Goal: Information Seeking & Learning: Learn about a topic

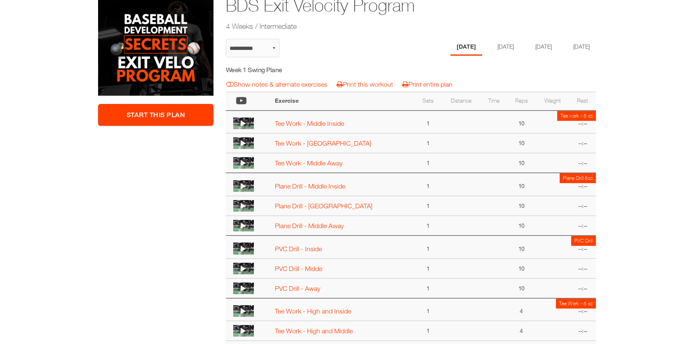
scroll to position [143, 0]
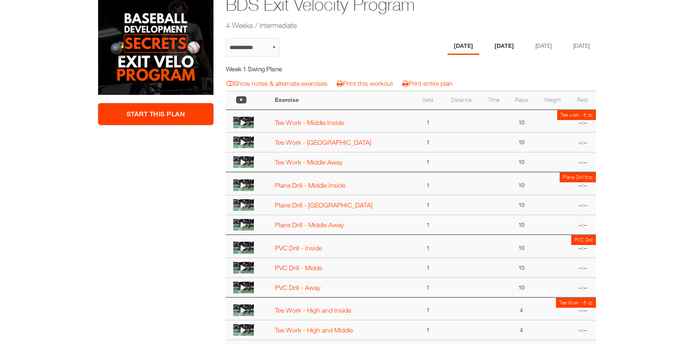
click at [505, 46] on li "[DATE]" at bounding box center [505, 46] width 32 height 17
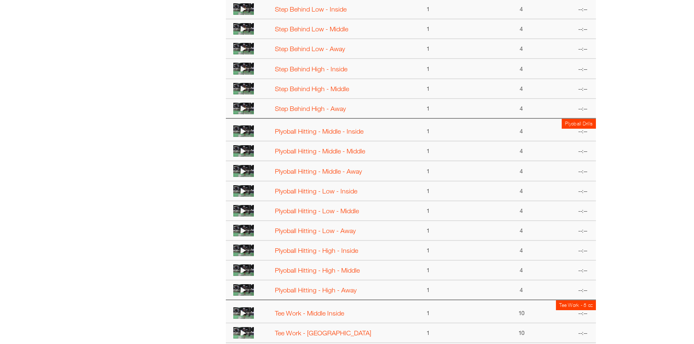
scroll to position [379, 0]
click at [243, 129] on icon at bounding box center [243, 131] width 5 height 7
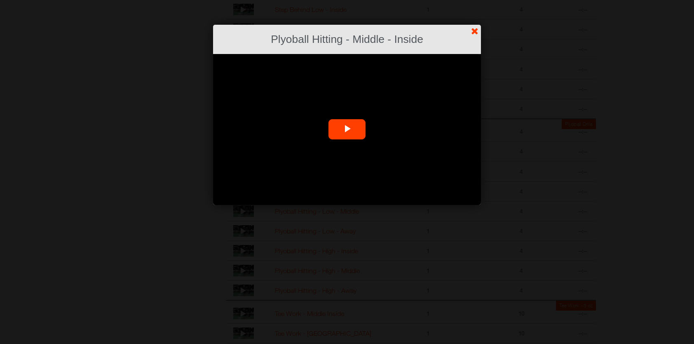
click at [347, 129] on span "Video Player" at bounding box center [347, 129] width 0 height 0
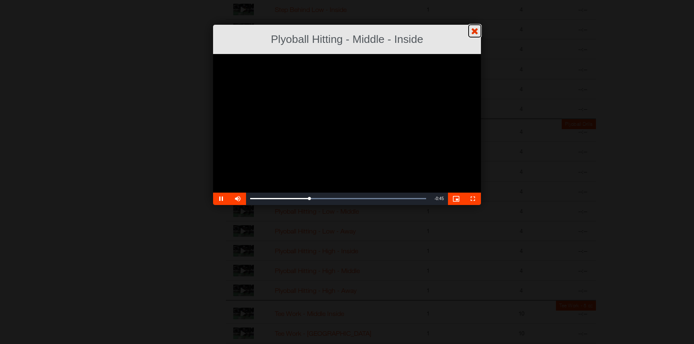
click at [477, 0] on link "?" at bounding box center [347, 0] width 695 height 0
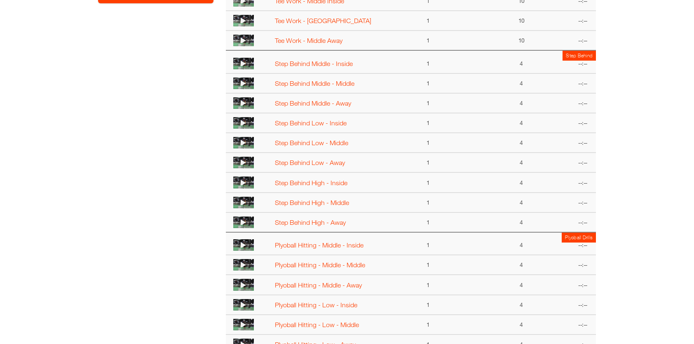
scroll to position [265, 0]
click at [244, 62] on icon at bounding box center [243, 64] width 5 height 7
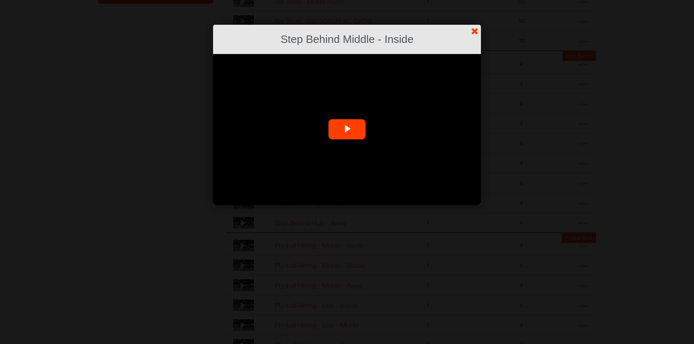
click at [347, 129] on span "Video Player" at bounding box center [347, 129] width 0 height 0
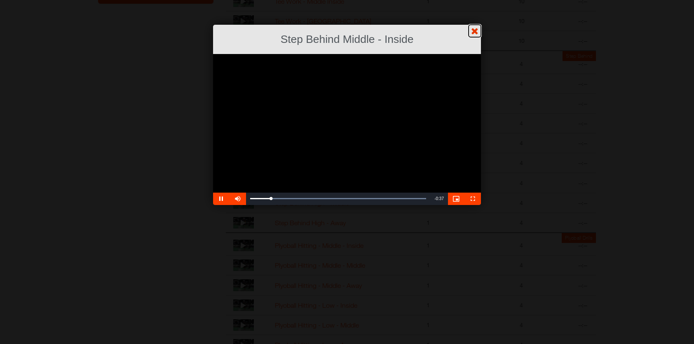
click at [474, 0] on link "?" at bounding box center [347, 0] width 695 height 0
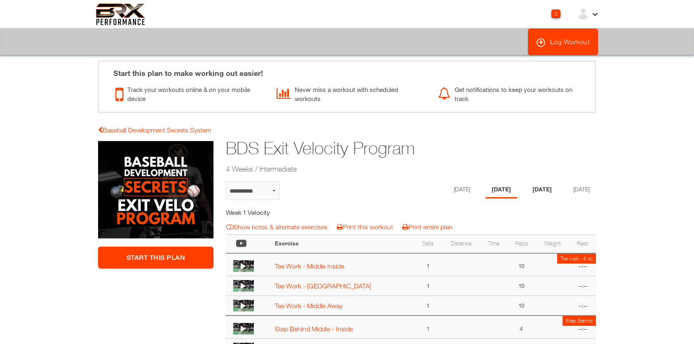
click at [535, 189] on li "[DATE]" at bounding box center [543, 189] width 32 height 17
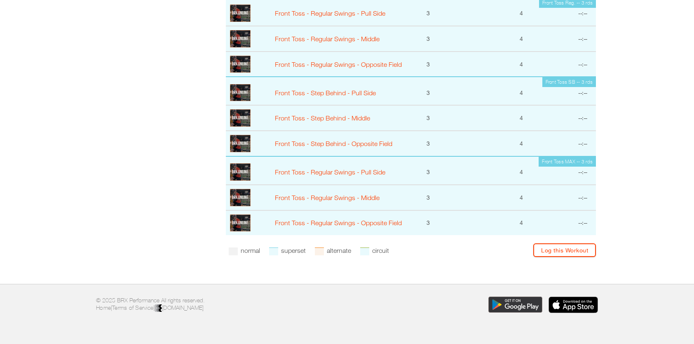
scroll to position [800, 0]
click at [238, 93] on img at bounding box center [240, 93] width 21 height 17
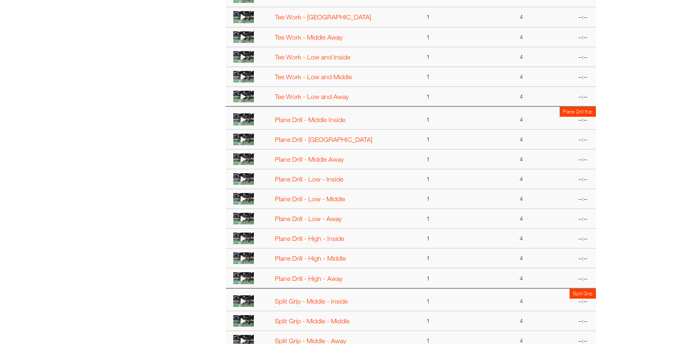
scroll to position [292, 0]
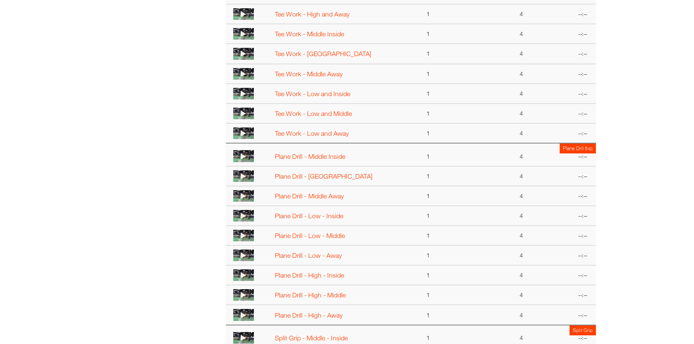
click at [242, 154] on icon at bounding box center [243, 156] width 5 height 7
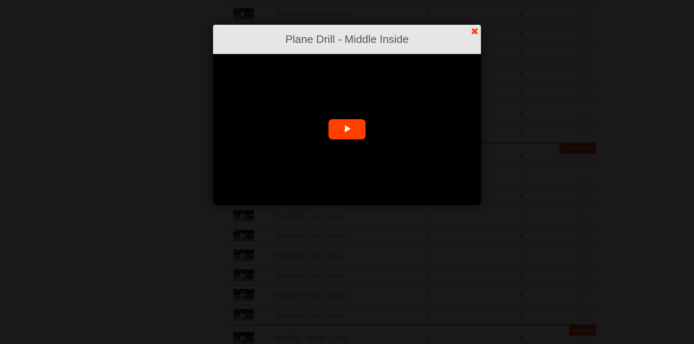
click at [347, 129] on span "Video Player" at bounding box center [347, 129] width 0 height 0
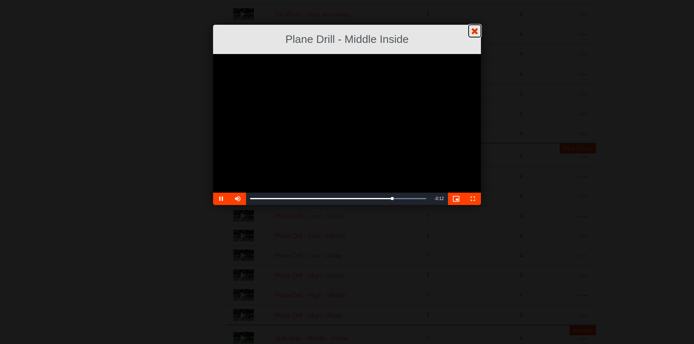
click at [477, 0] on link "?" at bounding box center [347, 0] width 695 height 0
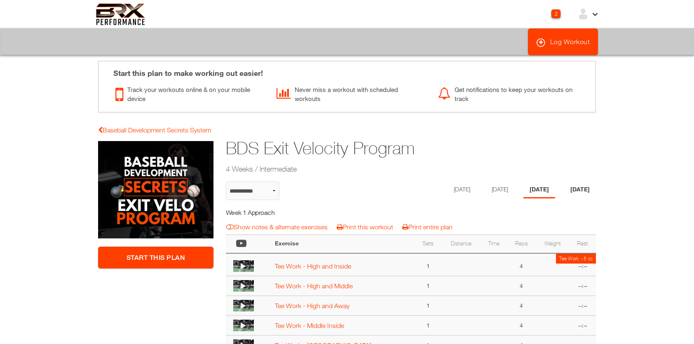
click at [585, 191] on li "[DATE]" at bounding box center [580, 189] width 32 height 17
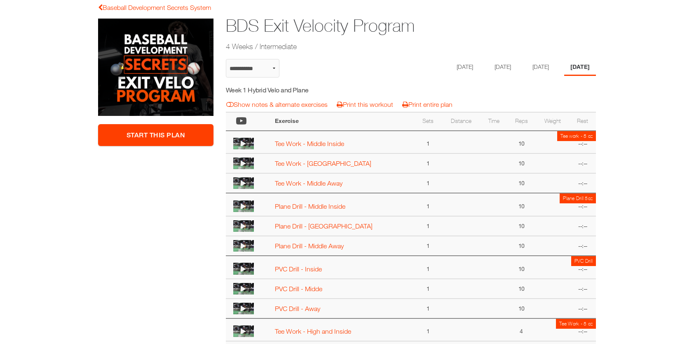
scroll to position [221, 0]
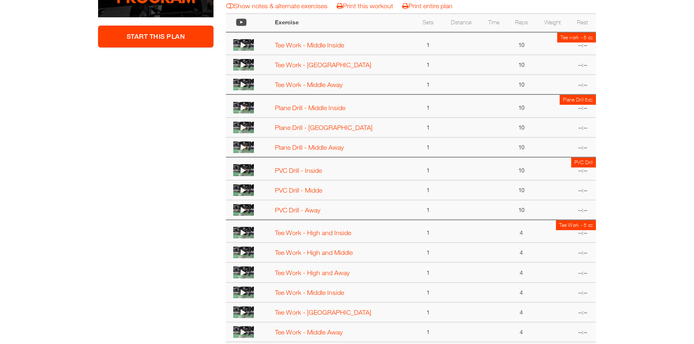
click at [246, 168] on img at bounding box center [243, 170] width 21 height 12
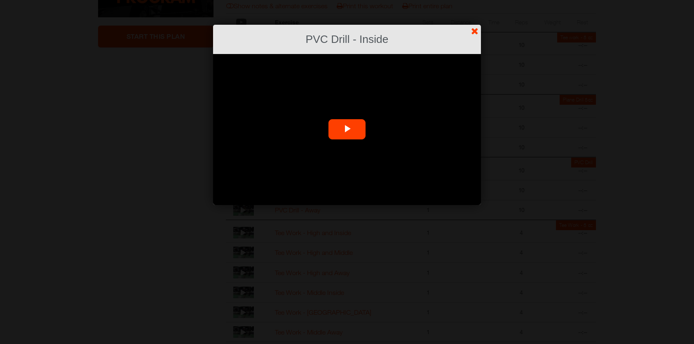
click at [347, 129] on span "Video Player" at bounding box center [347, 129] width 0 height 0
click at [476, 0] on link "?" at bounding box center [347, 0] width 695 height 0
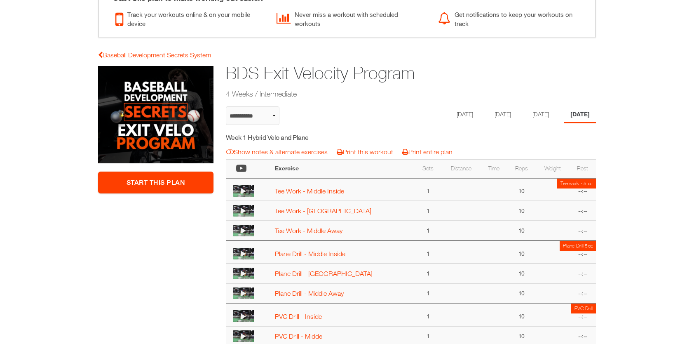
scroll to position [72, 0]
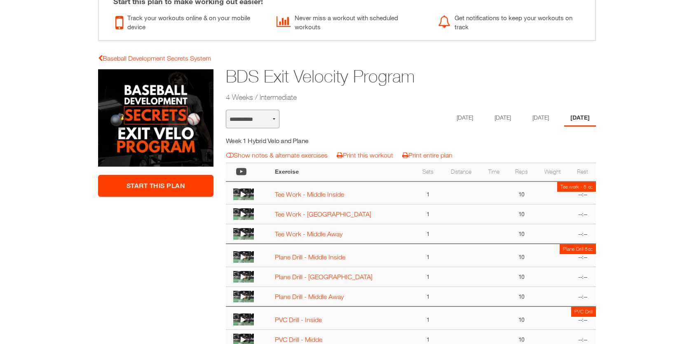
click at [276, 120] on select "**********" at bounding box center [253, 119] width 54 height 19
select select "**********"
click at [226, 110] on select "**********" at bounding box center [253, 119] width 54 height 19
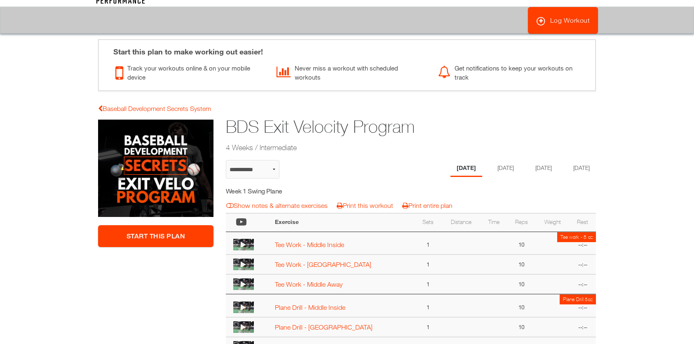
scroll to position [9, 0]
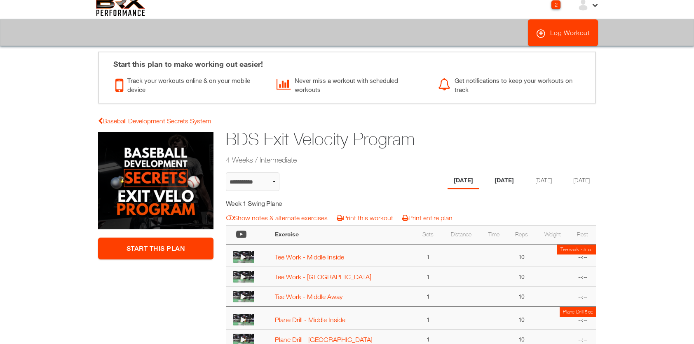
click at [501, 179] on li "[DATE]" at bounding box center [505, 180] width 32 height 17
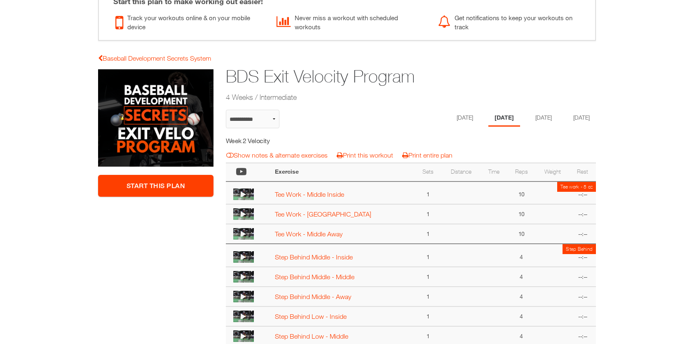
scroll to position [0, 0]
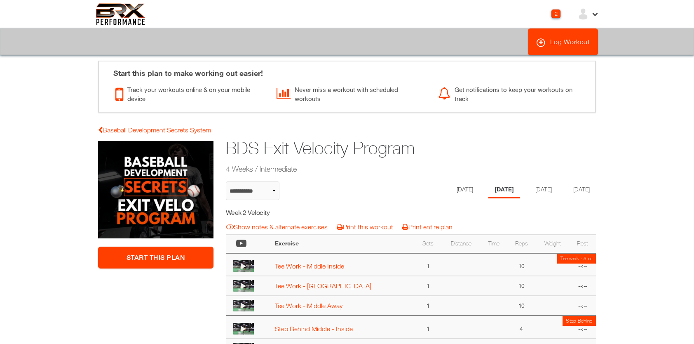
click at [277, 201] on div "**********" at bounding box center [253, 193] width 54 height 25
click at [275, 193] on select "**********" at bounding box center [253, 190] width 54 height 19
select select "**********"
click at [226, 181] on select "**********" at bounding box center [253, 190] width 54 height 19
click at [489, 190] on li "[DATE]" at bounding box center [505, 189] width 32 height 17
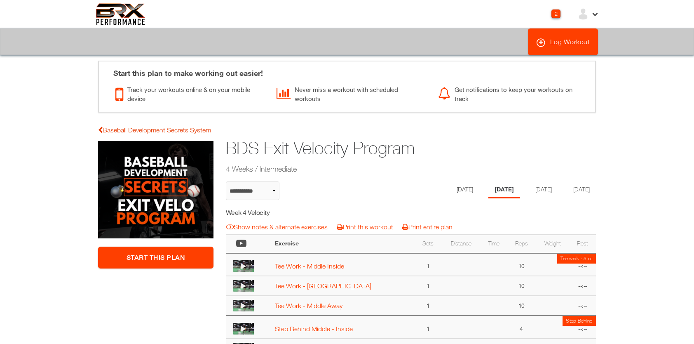
click at [112, 129] on link "Baseball Development Secrets System" at bounding box center [154, 129] width 113 height 7
select select "**********"
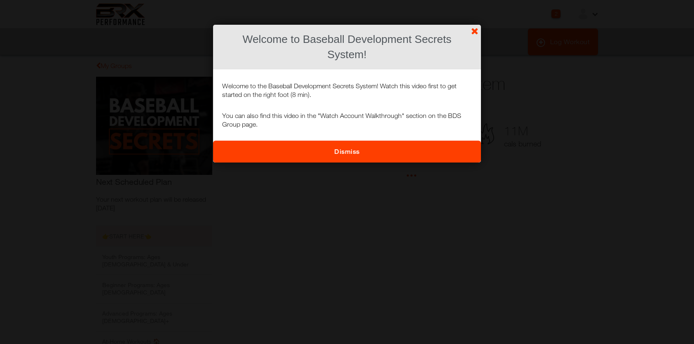
click at [325, 159] on link "Dismiss" at bounding box center [347, 152] width 268 height 22
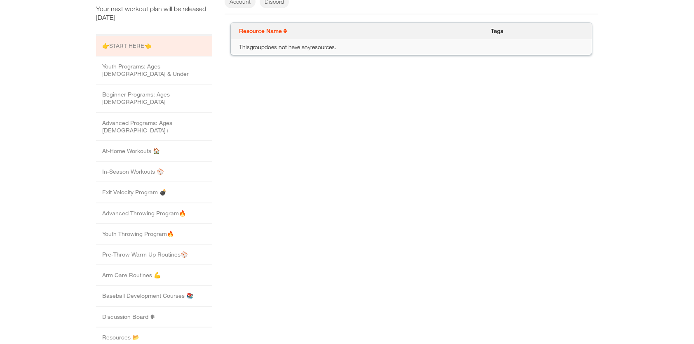
scroll to position [191, 0]
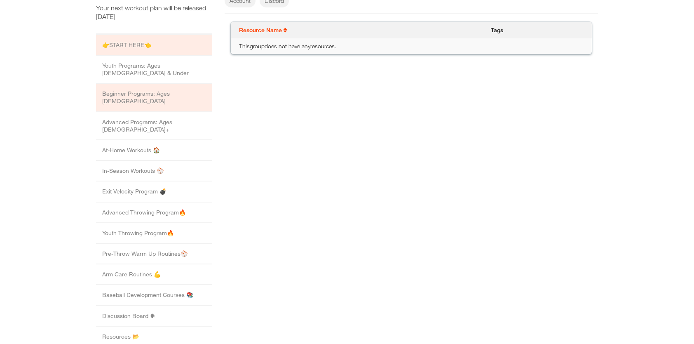
click at [154, 89] on li "Beginner Programs: Ages 13 to 15" at bounding box center [154, 98] width 116 height 28
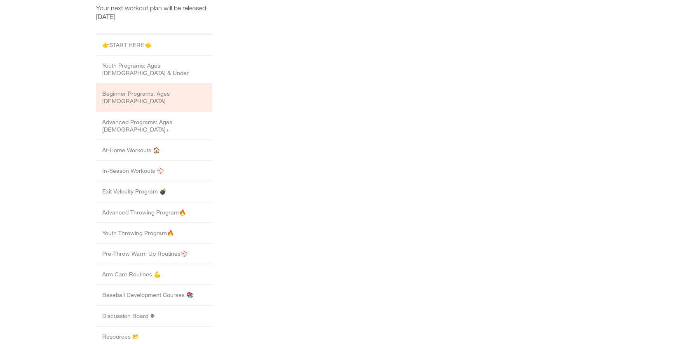
scroll to position [0, 0]
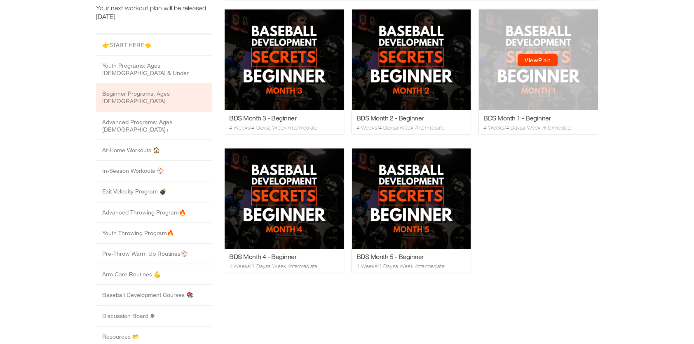
click at [534, 100] on div "View Plan View Plan" at bounding box center [538, 60] width 119 height 101
click at [538, 66] on link "View Plan" at bounding box center [538, 60] width 40 height 12
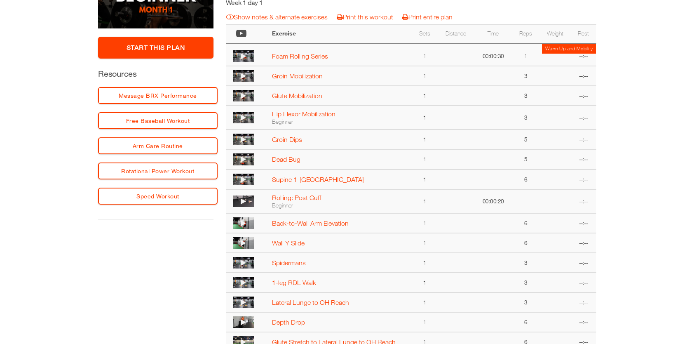
scroll to position [209, 0]
click at [172, 194] on link "Speed Workout" at bounding box center [158, 196] width 120 height 17
